Goal: Go to known website: Go to known website

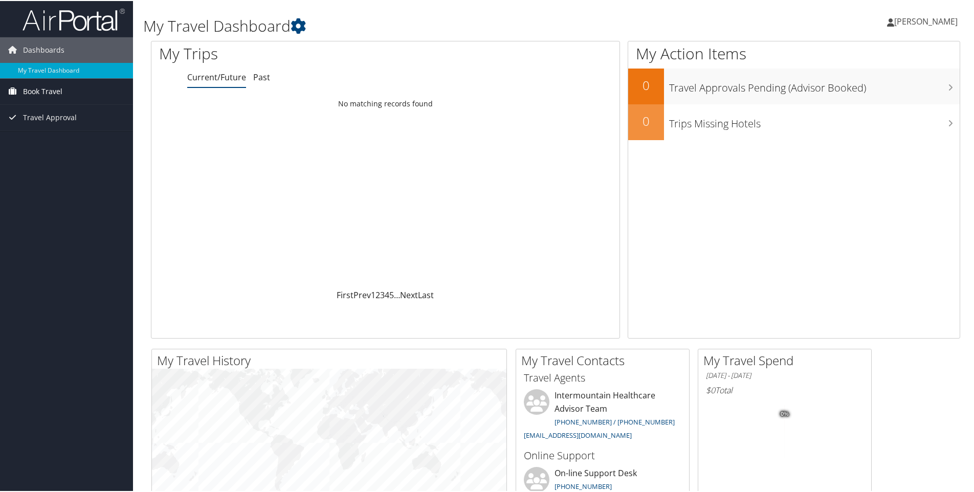
click at [37, 94] on span "Book Travel" at bounding box center [42, 91] width 39 height 26
click at [47, 109] on link "Approval Request (Beta)" at bounding box center [66, 110] width 133 height 15
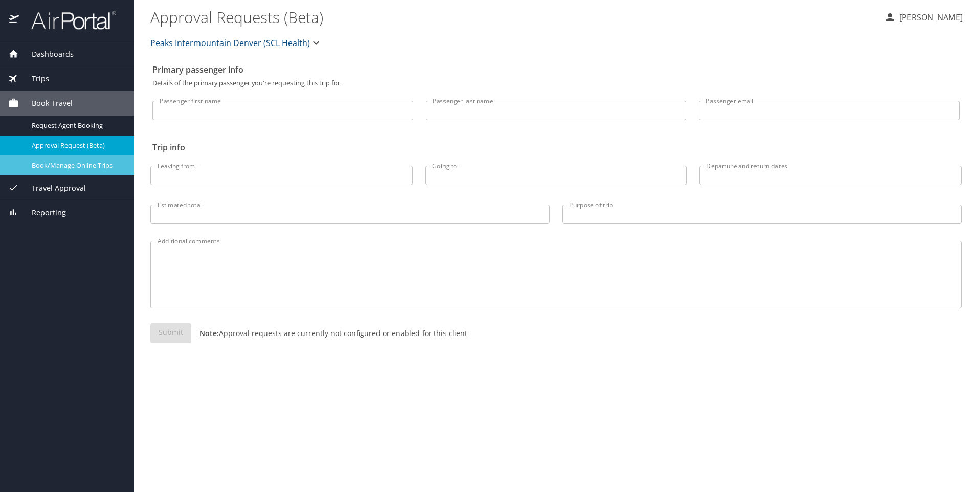
click at [41, 168] on span "Book/Manage Online Trips" at bounding box center [77, 166] width 90 height 10
